Goal: Information Seeking & Learning: Learn about a topic

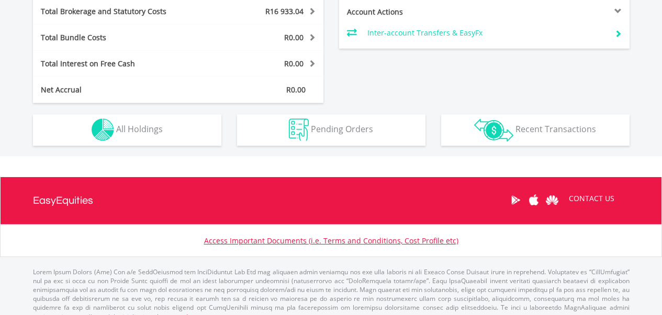
scroll to position [590, 0]
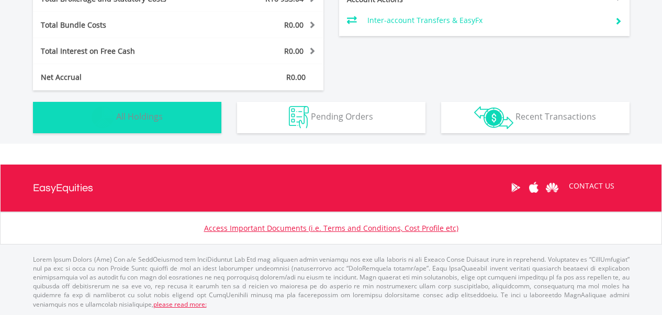
click at [178, 131] on button "Holdings All Holdings" at bounding box center [127, 117] width 188 height 31
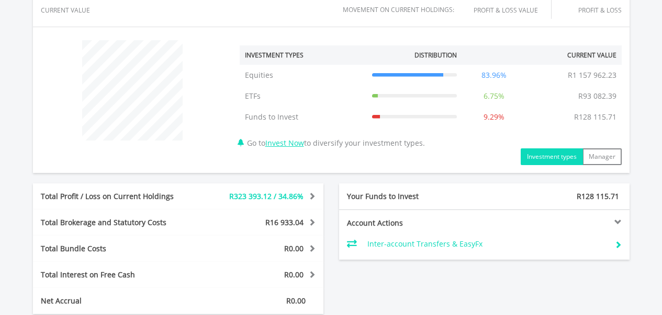
scroll to position [418, 0]
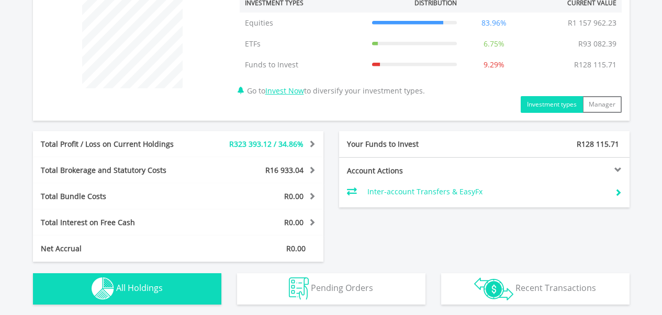
click at [619, 168] on div at bounding box center [556, 169] width 145 height 7
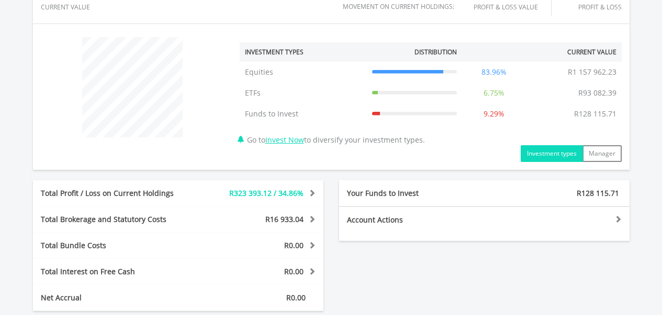
scroll to position [366, 0]
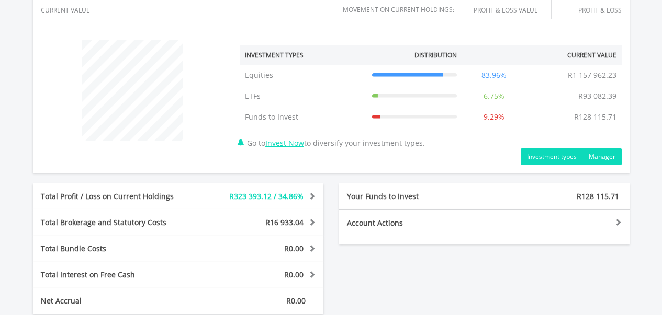
click at [612, 157] on button "Manager" at bounding box center [601, 157] width 39 height 17
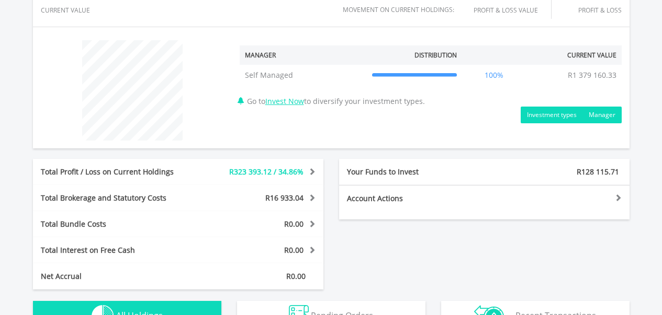
click at [532, 117] on button "Investment types" at bounding box center [551, 115] width 62 height 17
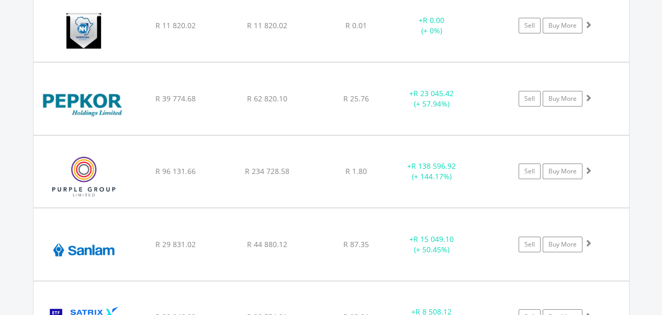
scroll to position [2615, 0]
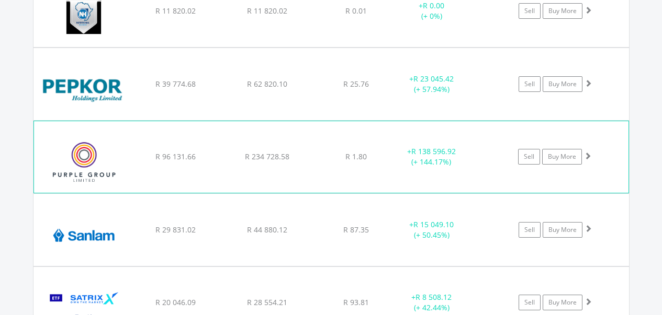
drag, startPoint x: 259, startPoint y: 172, endPoint x: 320, endPoint y: 174, distance: 61.2
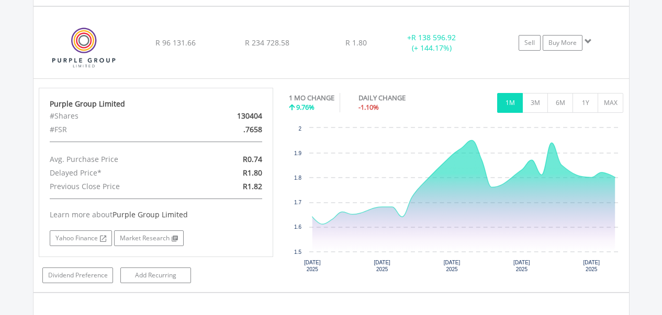
scroll to position [2720, 0]
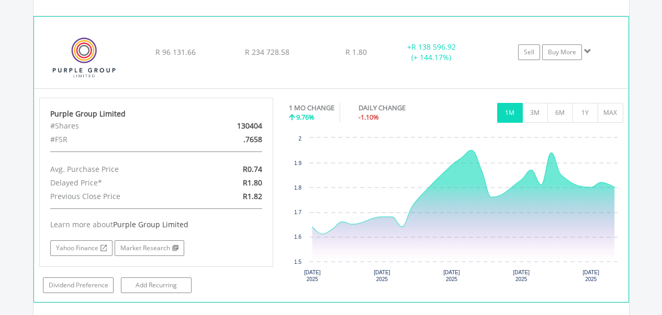
click at [588, 50] on span at bounding box center [587, 51] width 7 height 7
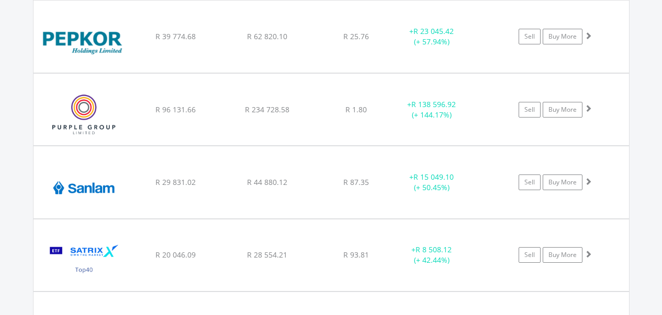
scroll to position [2667, 0]
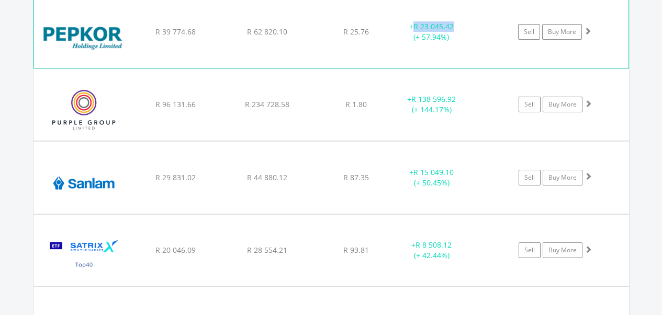
drag, startPoint x: 416, startPoint y: 26, endPoint x: 452, endPoint y: 27, distance: 36.1
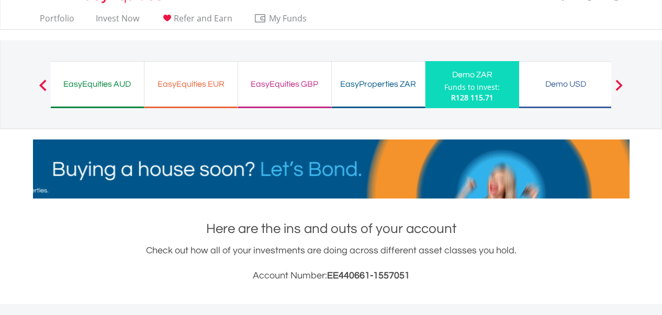
scroll to position [0, 0]
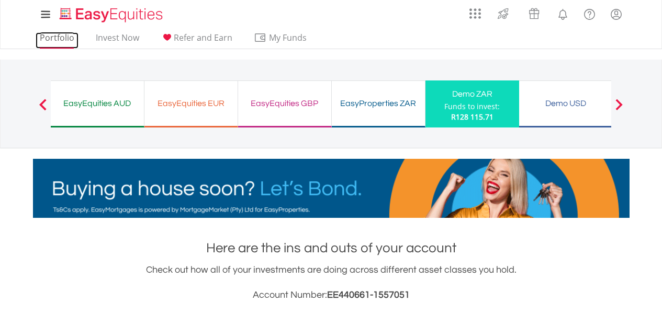
click at [53, 39] on link "Portfolio" at bounding box center [57, 40] width 43 height 16
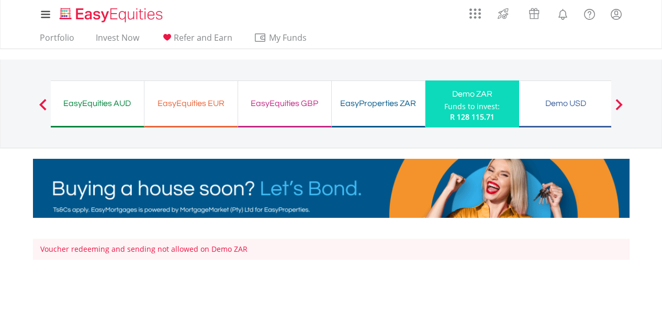
click at [43, 103] on span at bounding box center [42, 105] width 7 height 12
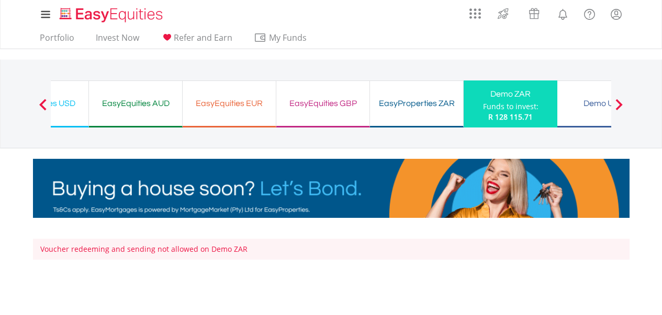
click at [43, 103] on span at bounding box center [42, 105] width 7 height 12
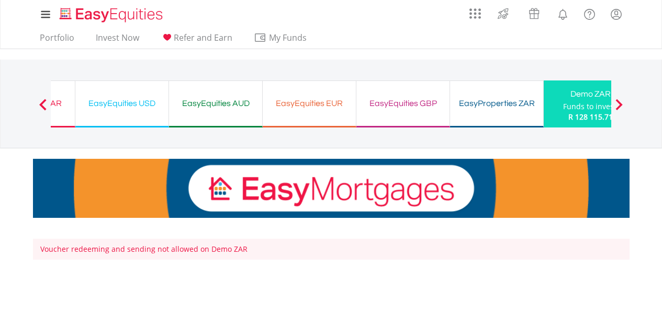
click at [43, 103] on span at bounding box center [42, 105] width 7 height 12
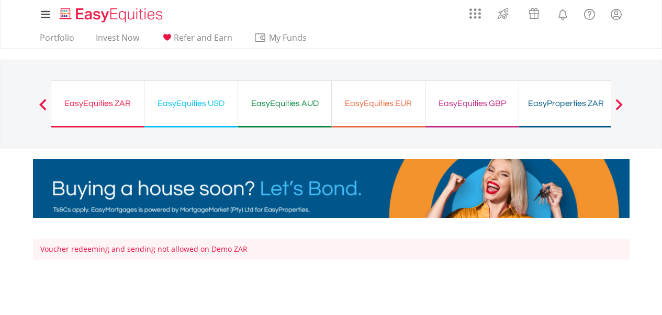
click at [43, 103] on span at bounding box center [42, 105] width 7 height 12
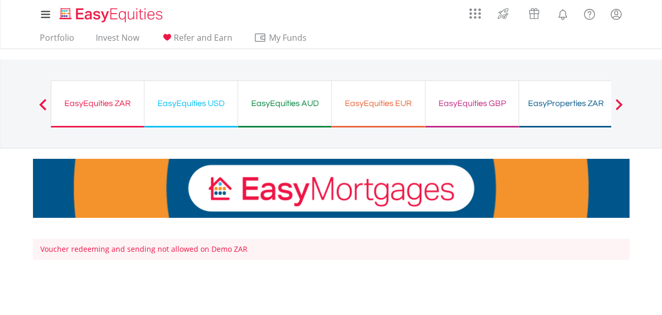
click at [43, 103] on span at bounding box center [42, 105] width 7 height 12
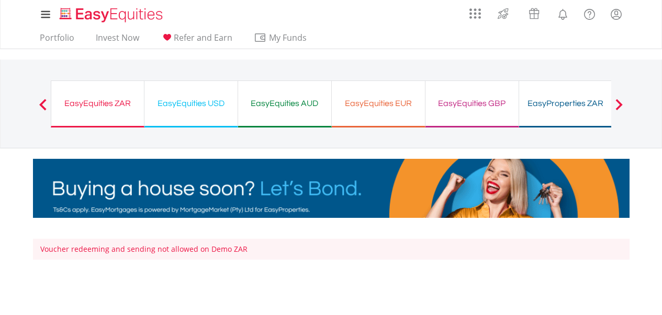
click at [109, 110] on div "EasyEquities ZAR" at bounding box center [98, 103] width 80 height 15
